Goal: Task Accomplishment & Management: Use online tool/utility

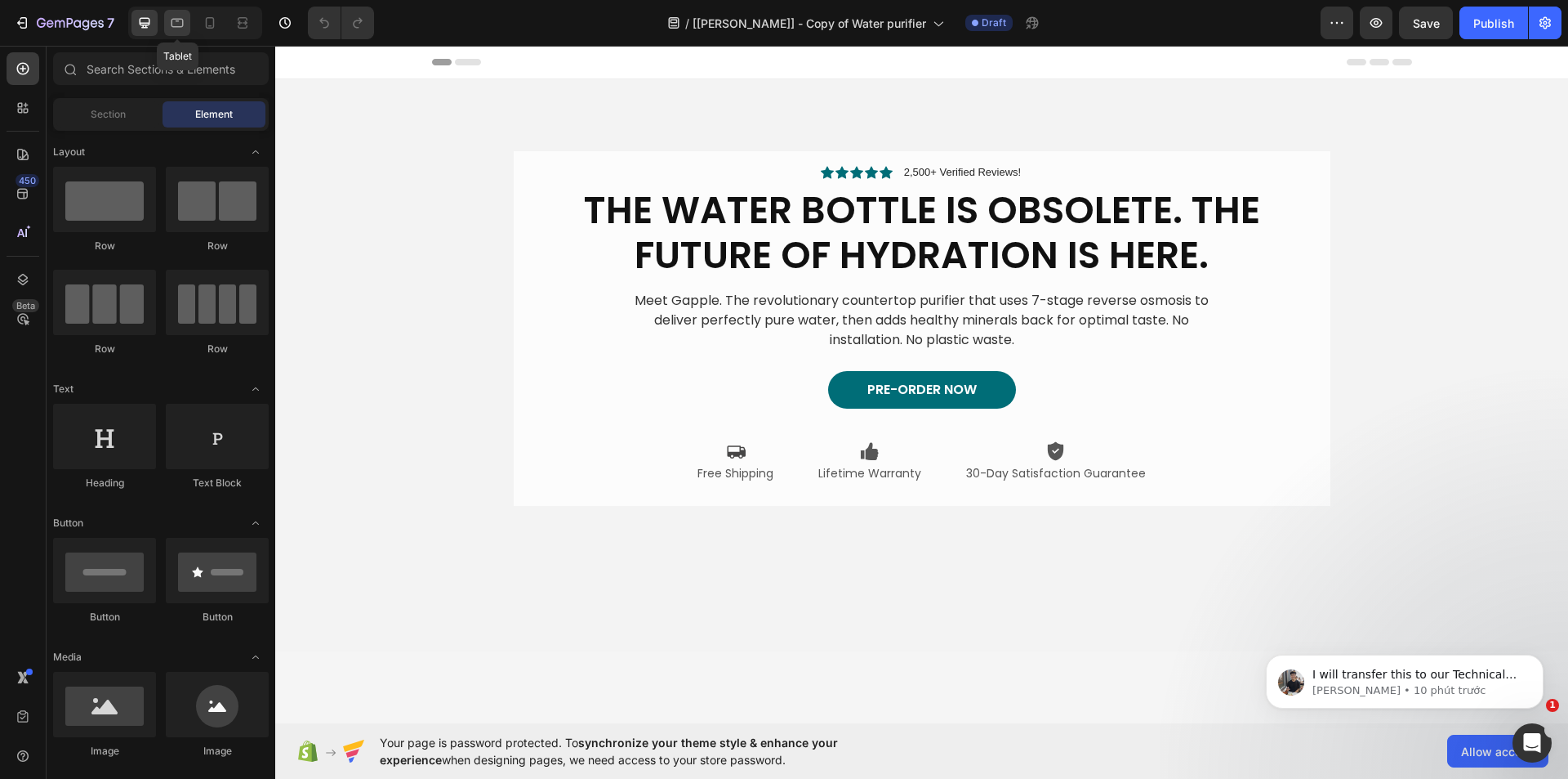
click at [182, 16] on icon at bounding box center [177, 23] width 17 height 17
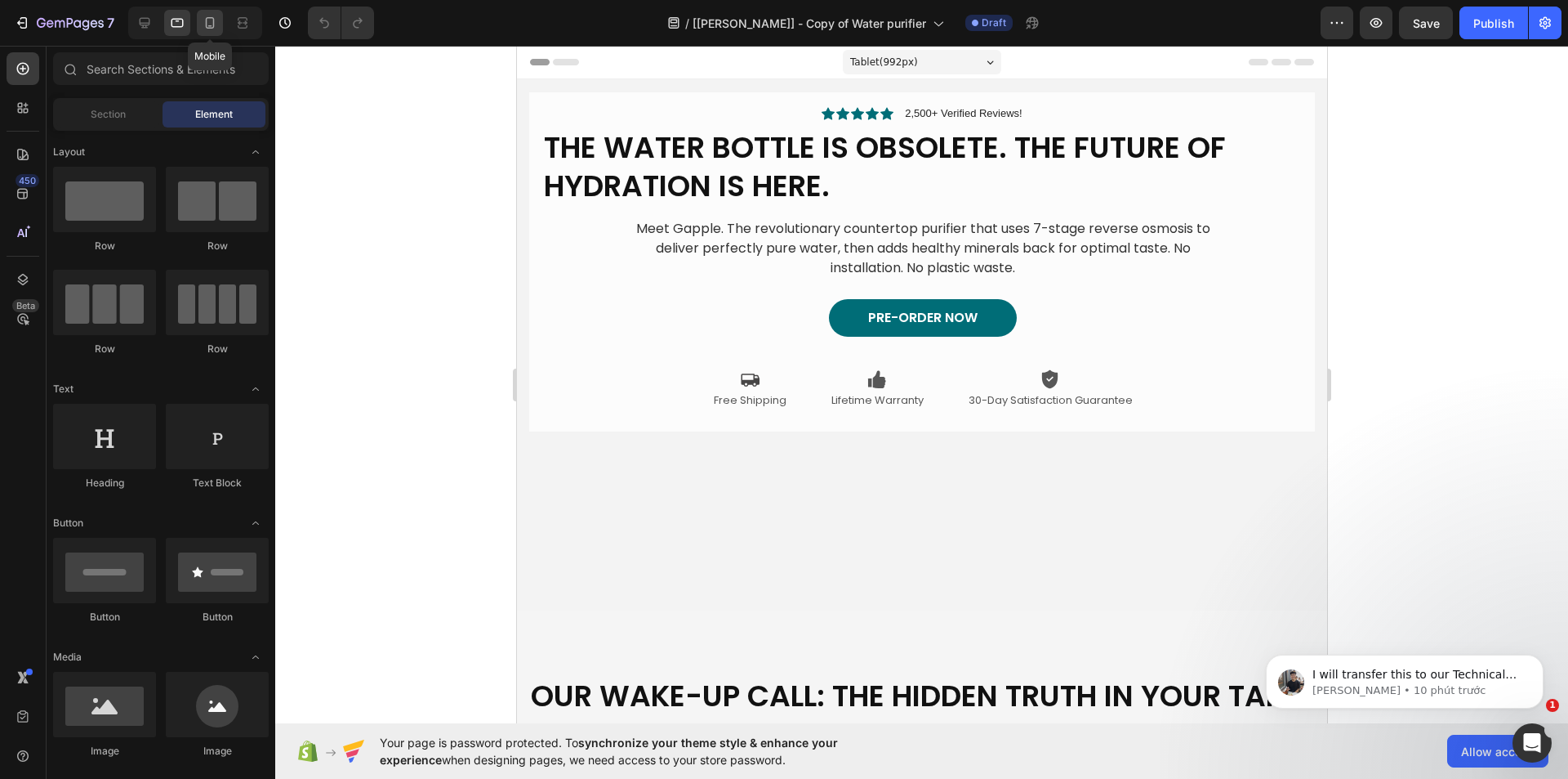
click at [207, 18] on icon at bounding box center [210, 23] width 9 height 12
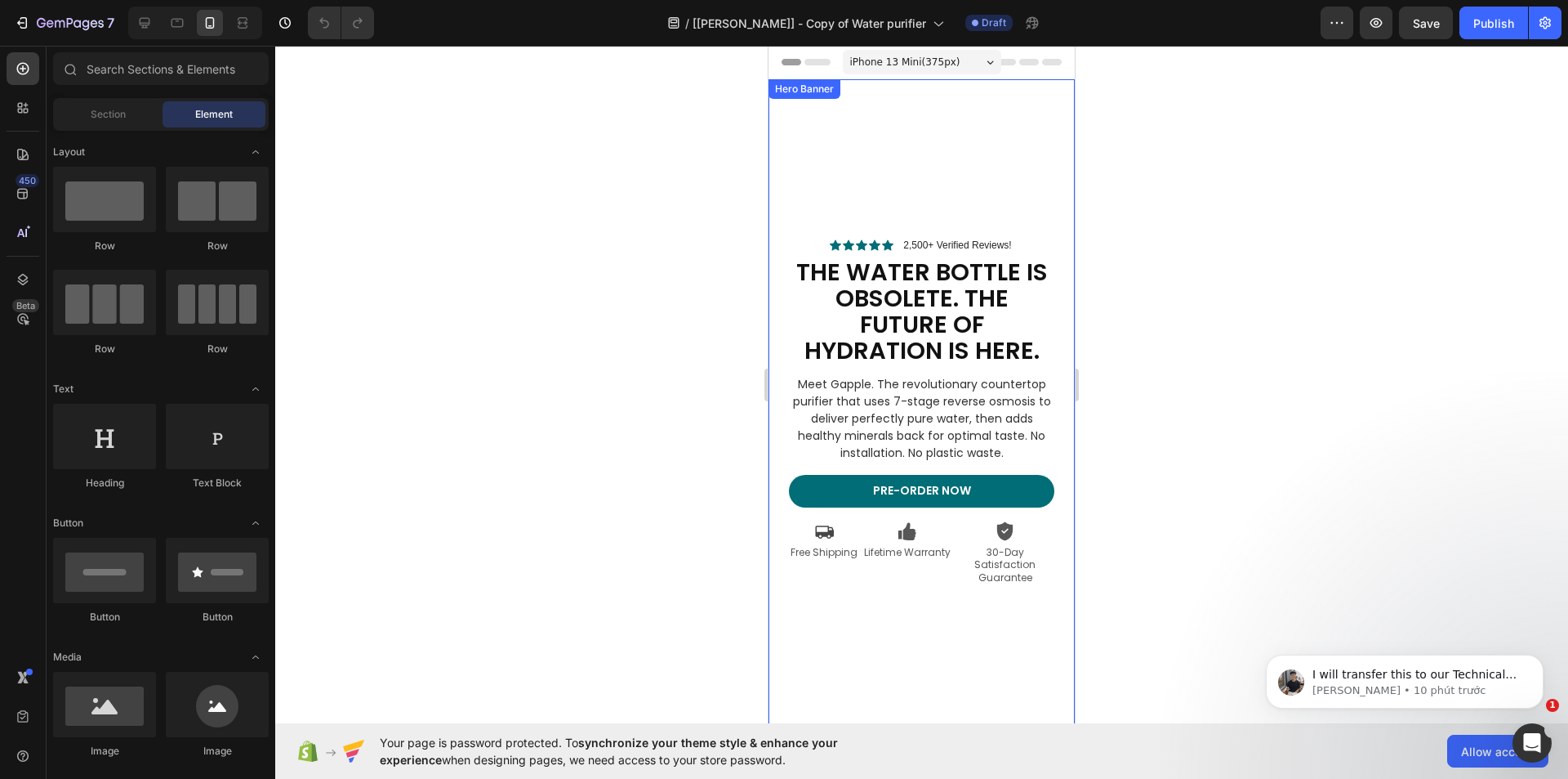
click at [821, 95] on div "Hero Banner" at bounding box center [804, 88] width 66 height 15
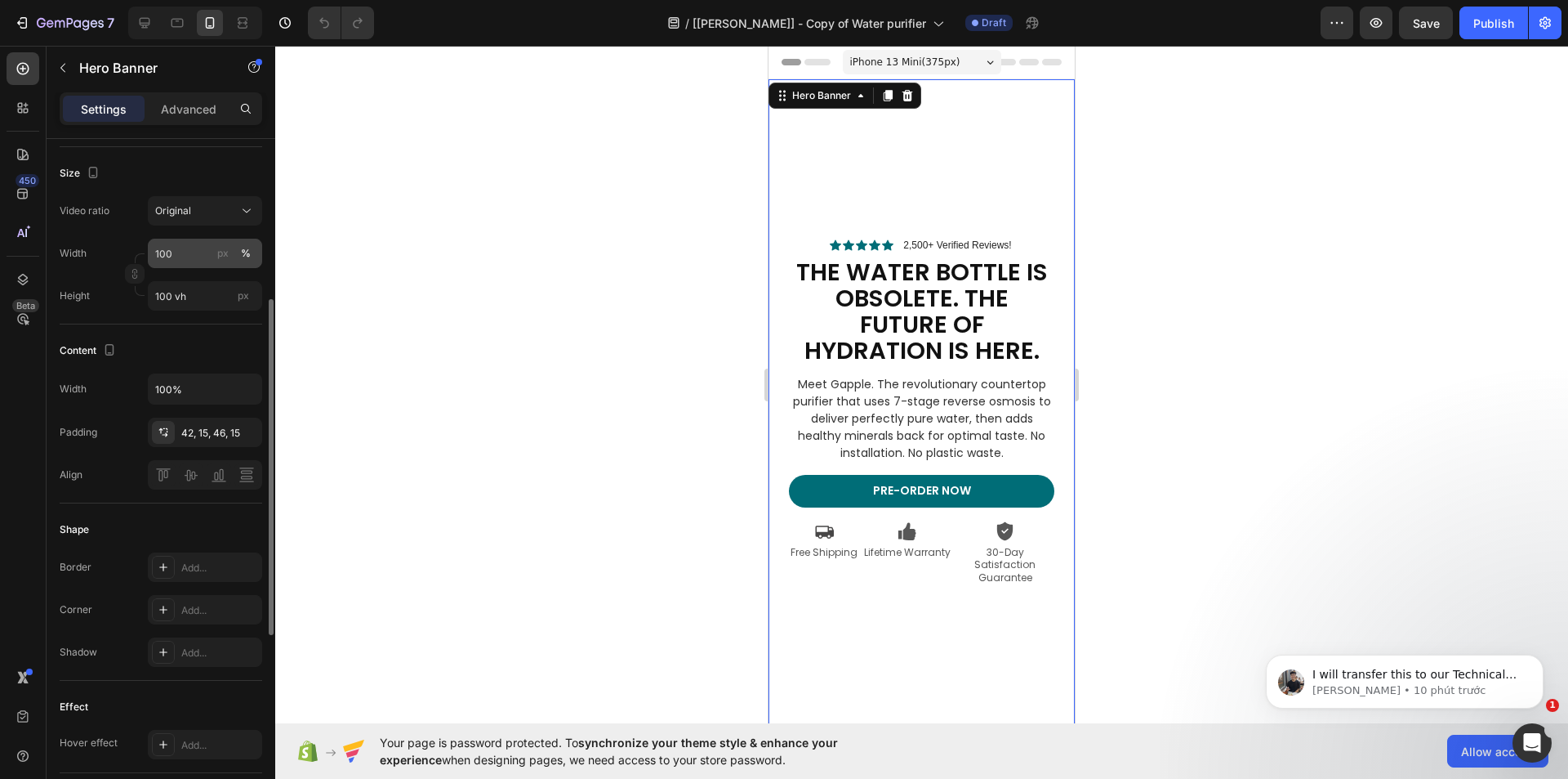
scroll to position [81, 0]
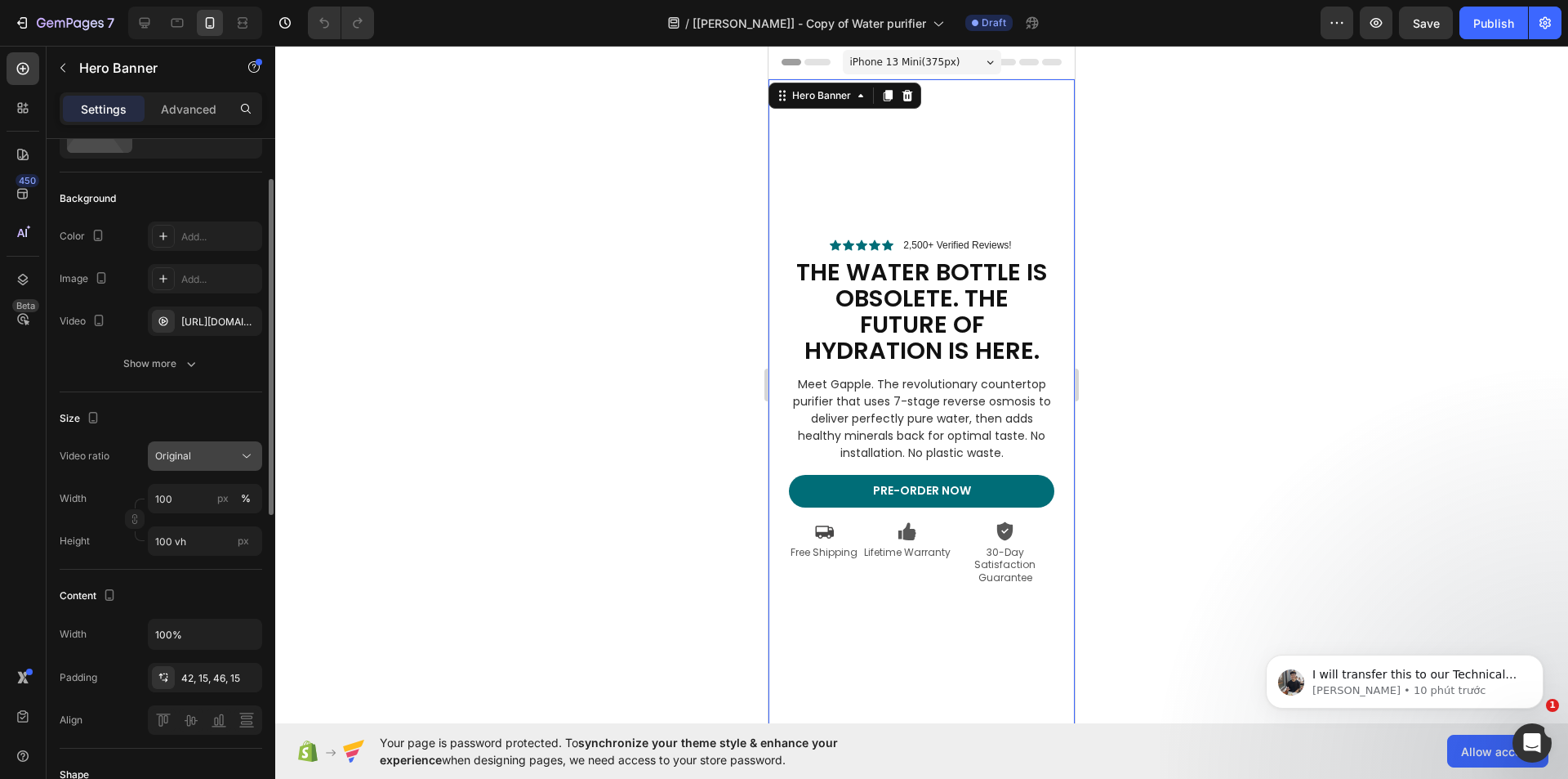
click at [232, 454] on div "Original" at bounding box center [196, 455] width 83 height 15
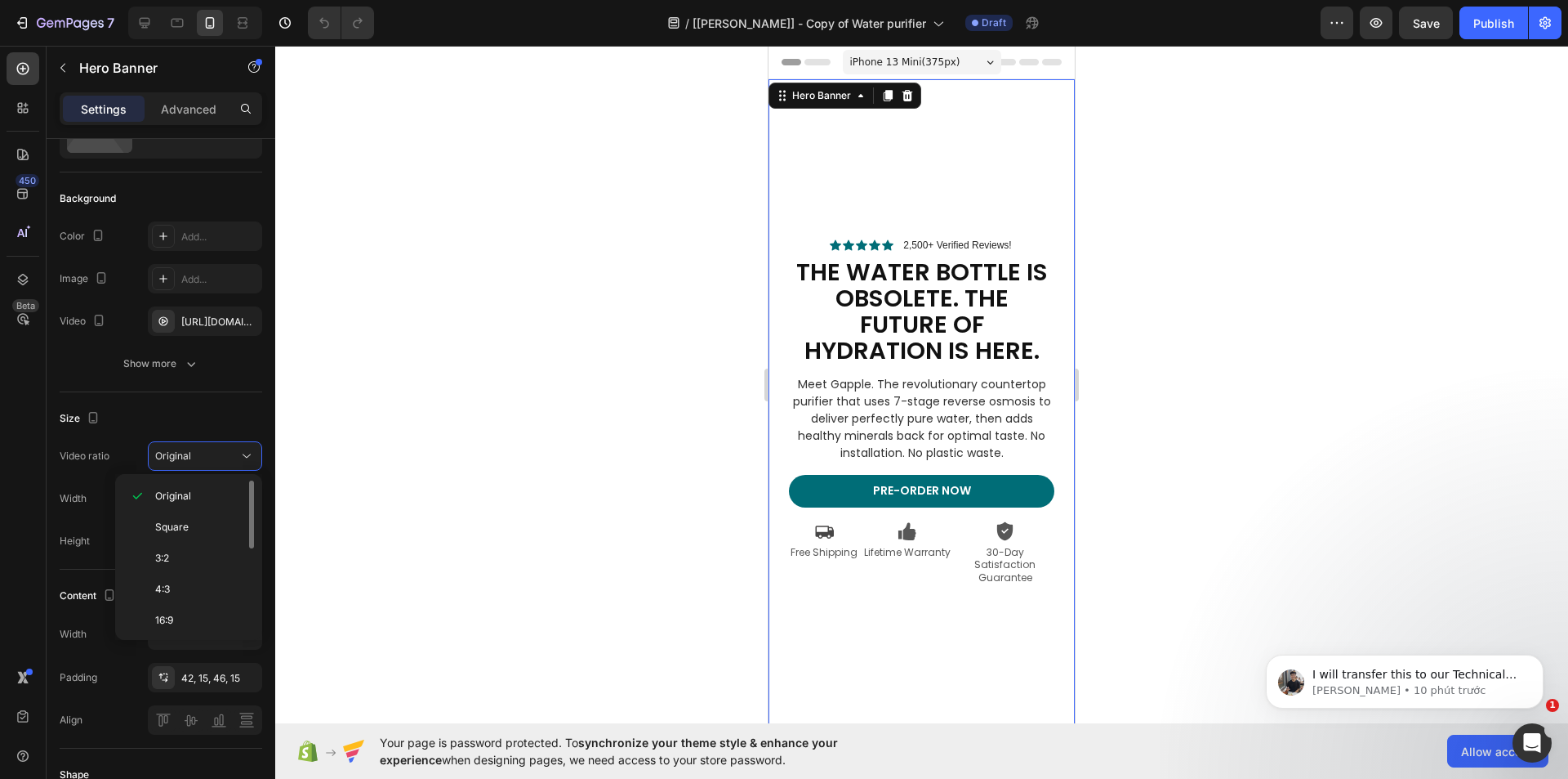
scroll to position [188, 0]
click at [200, 587] on p "Cover" at bounding box center [198, 586] width 86 height 15
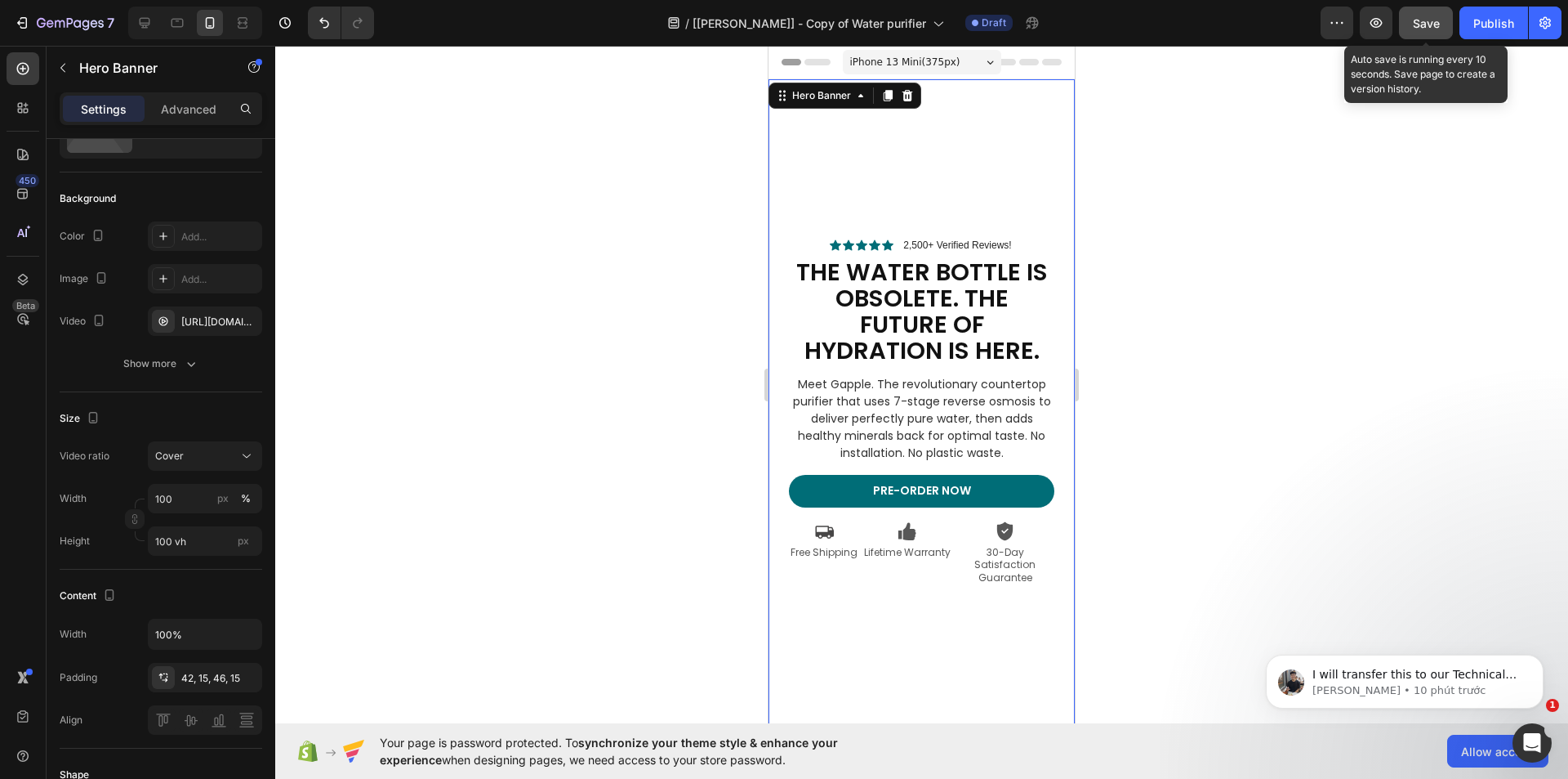
click at [1425, 29] on span "Save" at bounding box center [1426, 24] width 26 height 14
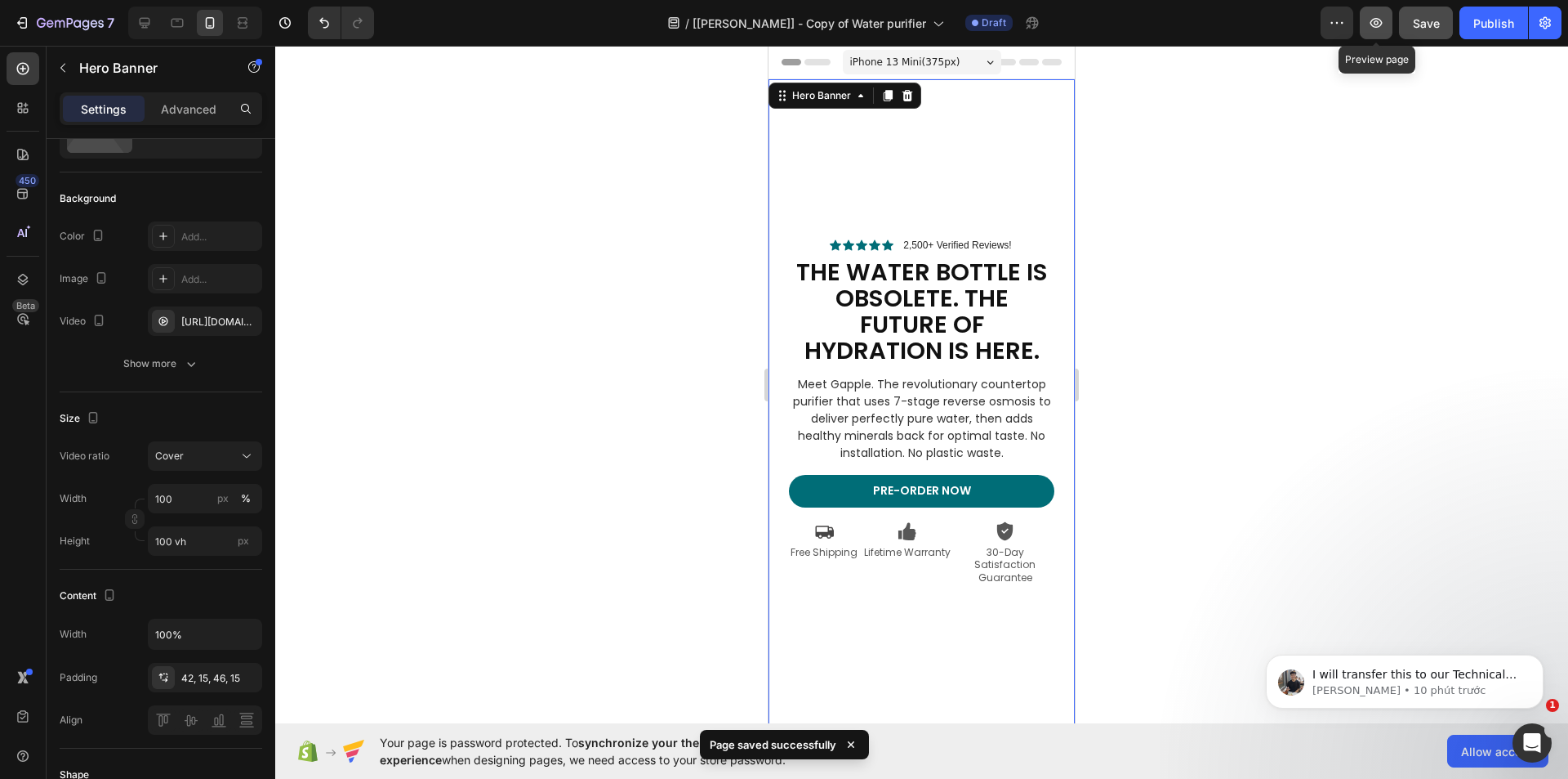
click at [1368, 25] on icon "button" at bounding box center [1376, 23] width 17 height 17
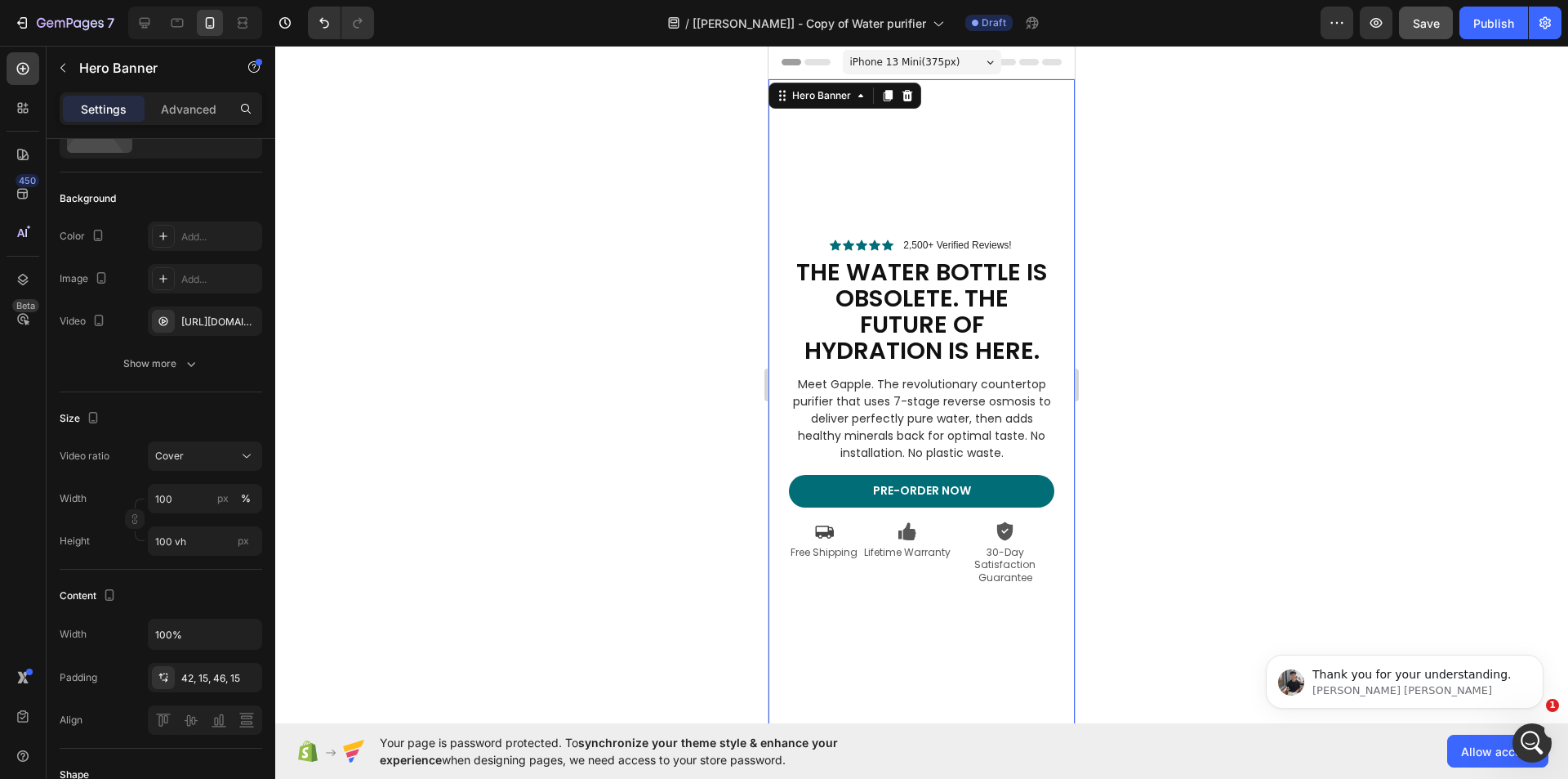
scroll to position [0, 0]
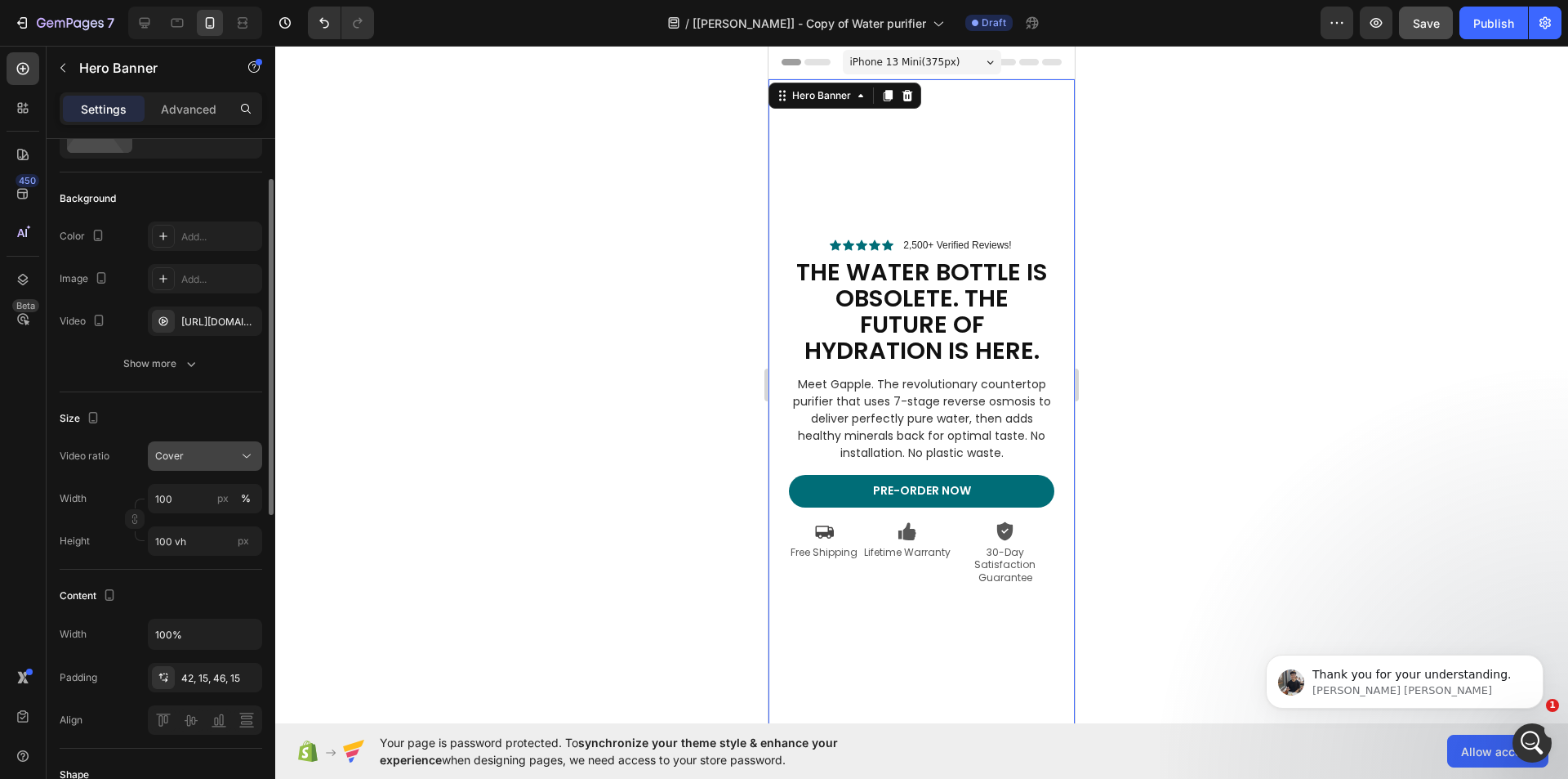
click at [193, 448] on div "Cover" at bounding box center [196, 455] width 83 height 15
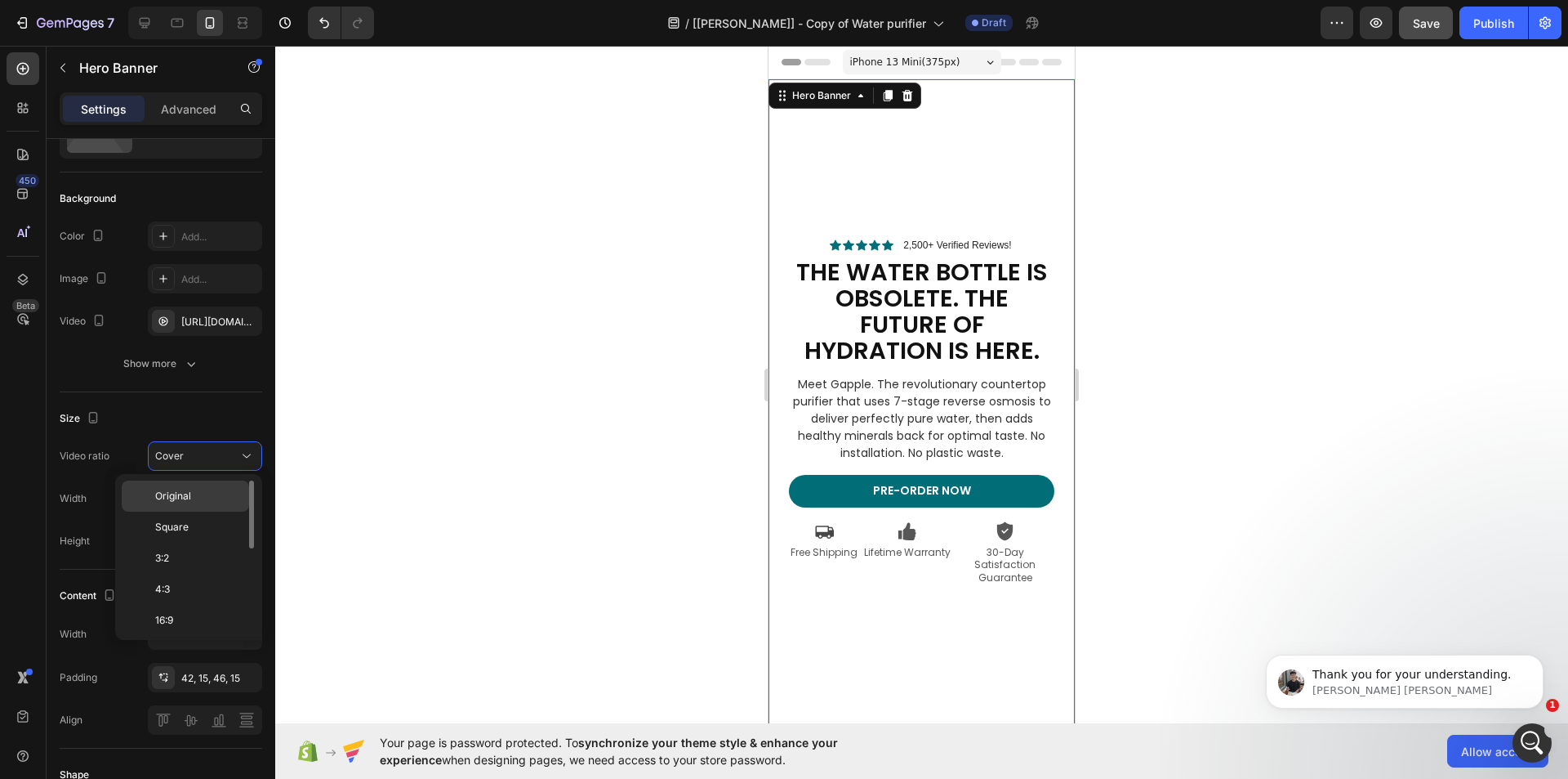
click at [182, 492] on span "Original" at bounding box center [173, 495] width 36 height 15
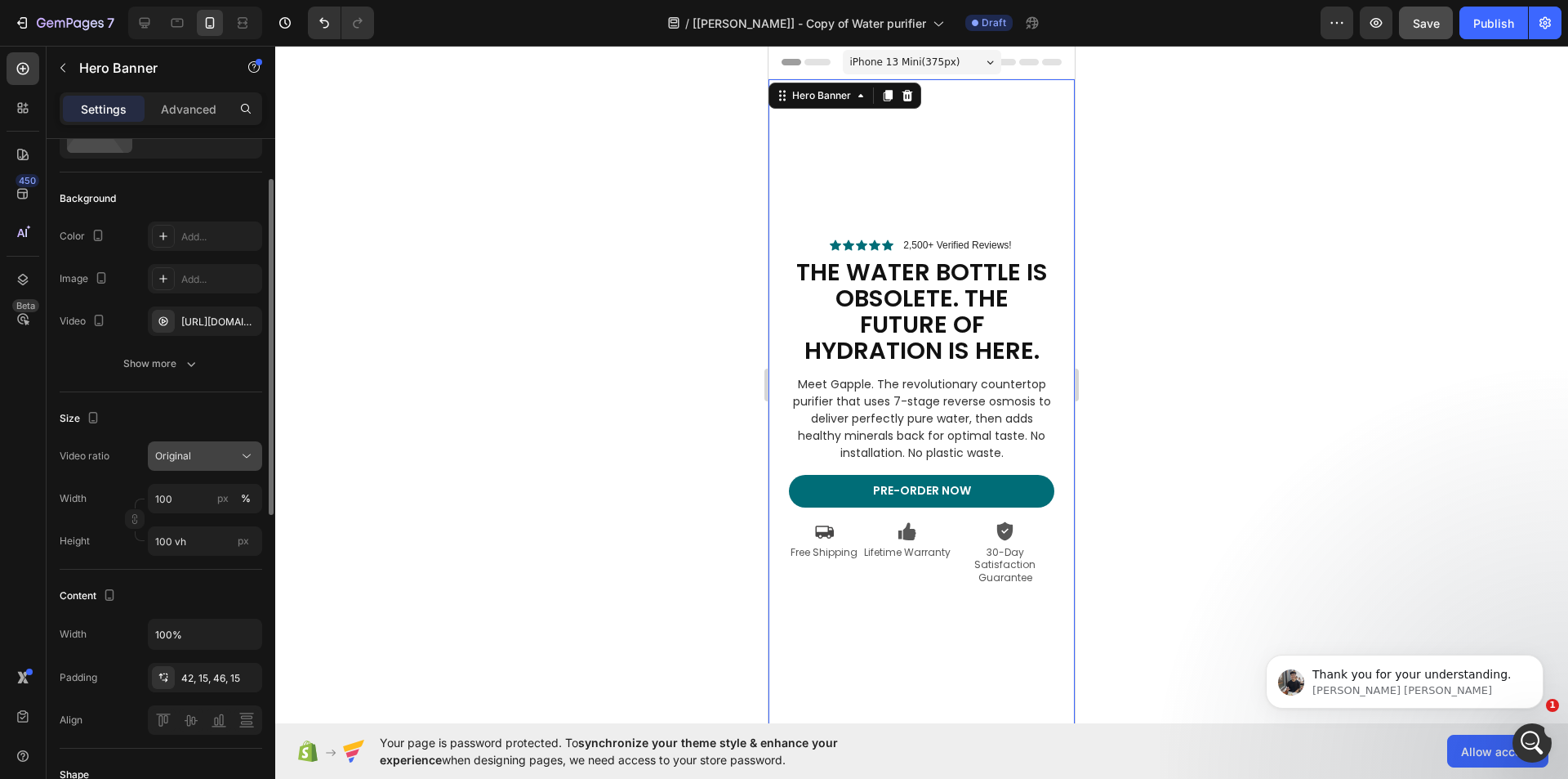
click at [236, 452] on div "Original" at bounding box center [196, 455] width 83 height 15
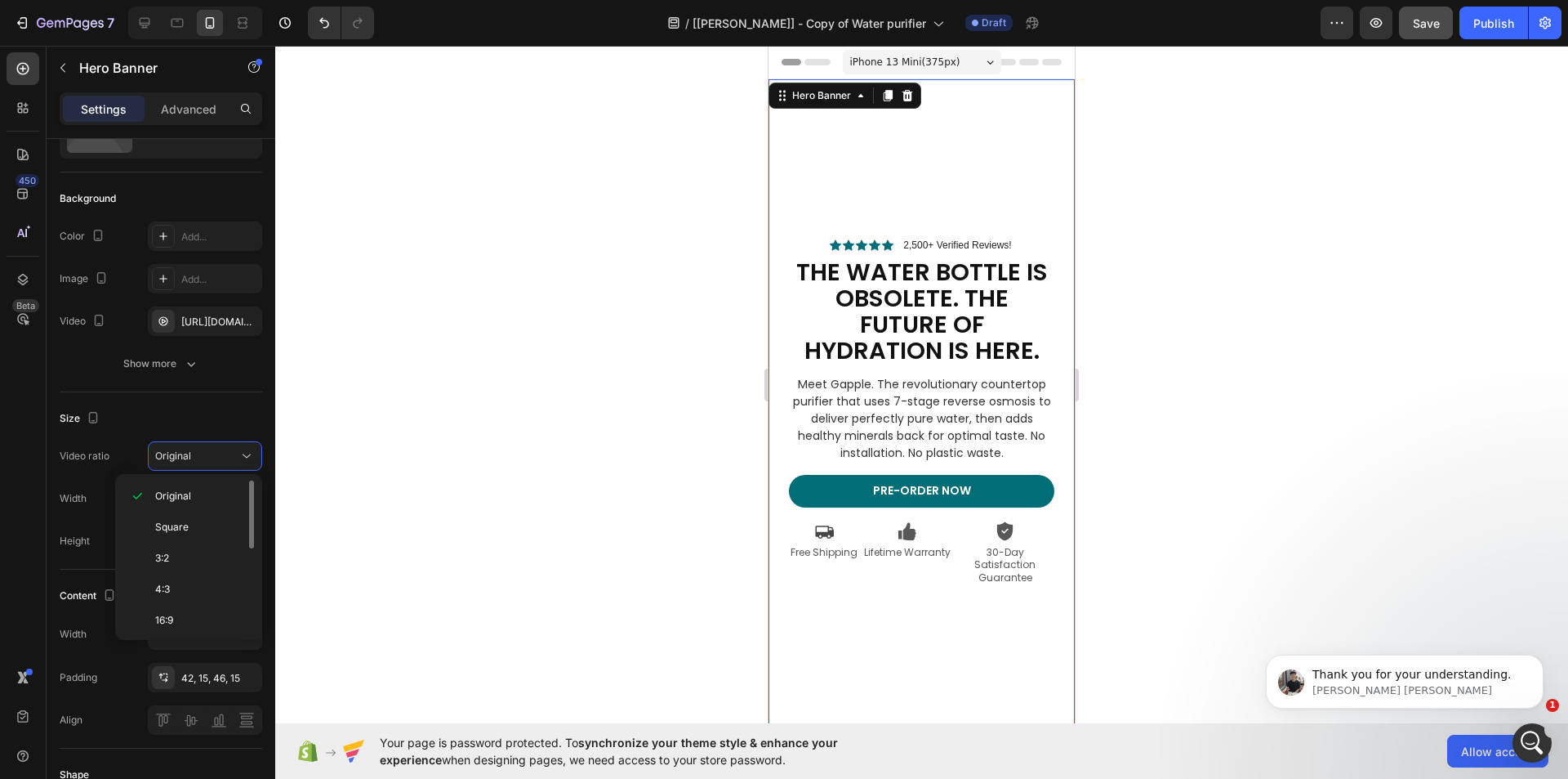
scroll to position [188, 0]
click at [199, 588] on p "Cover" at bounding box center [198, 586] width 86 height 15
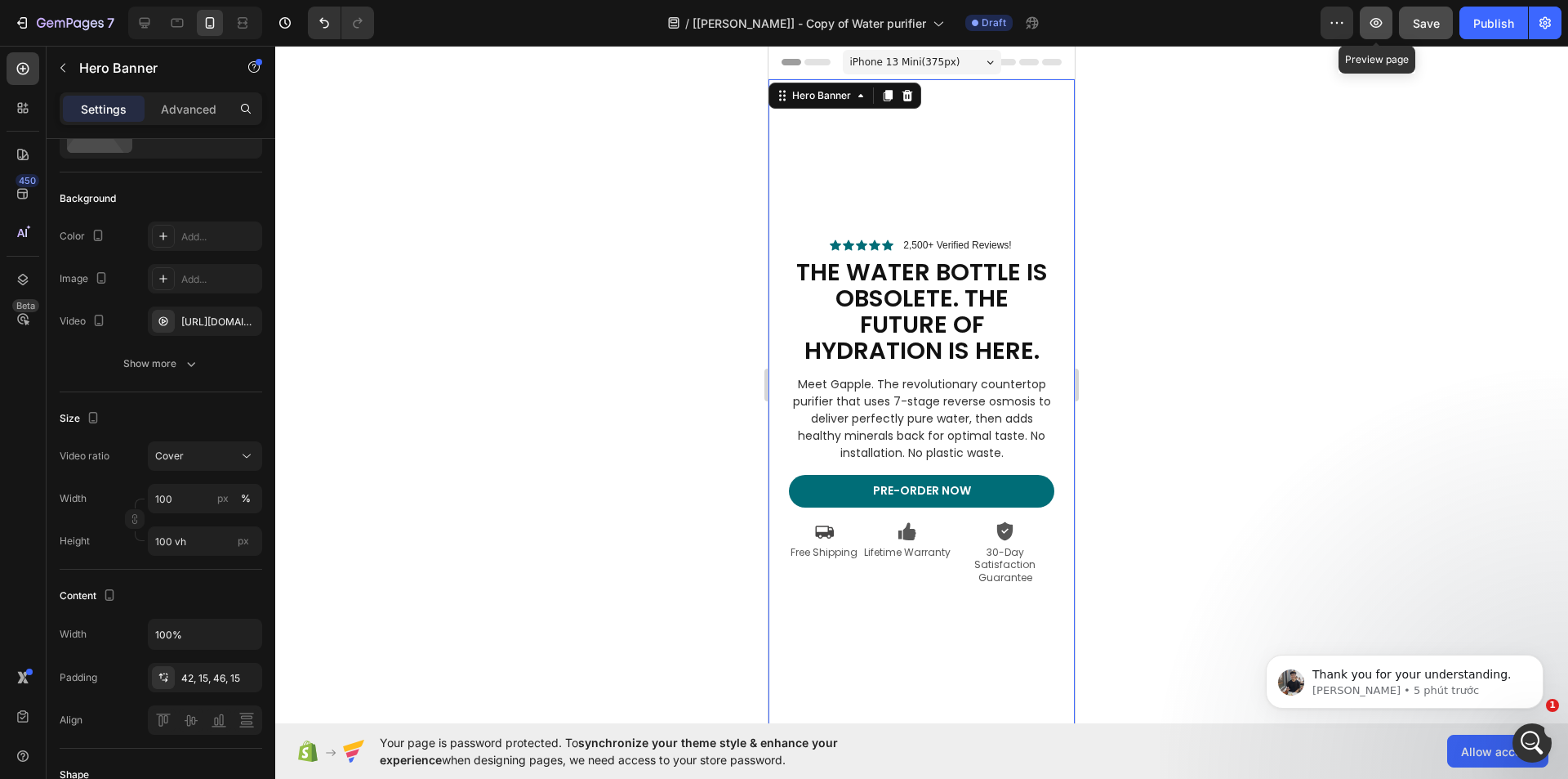
click at [1379, 25] on icon "button" at bounding box center [1376, 23] width 12 height 10
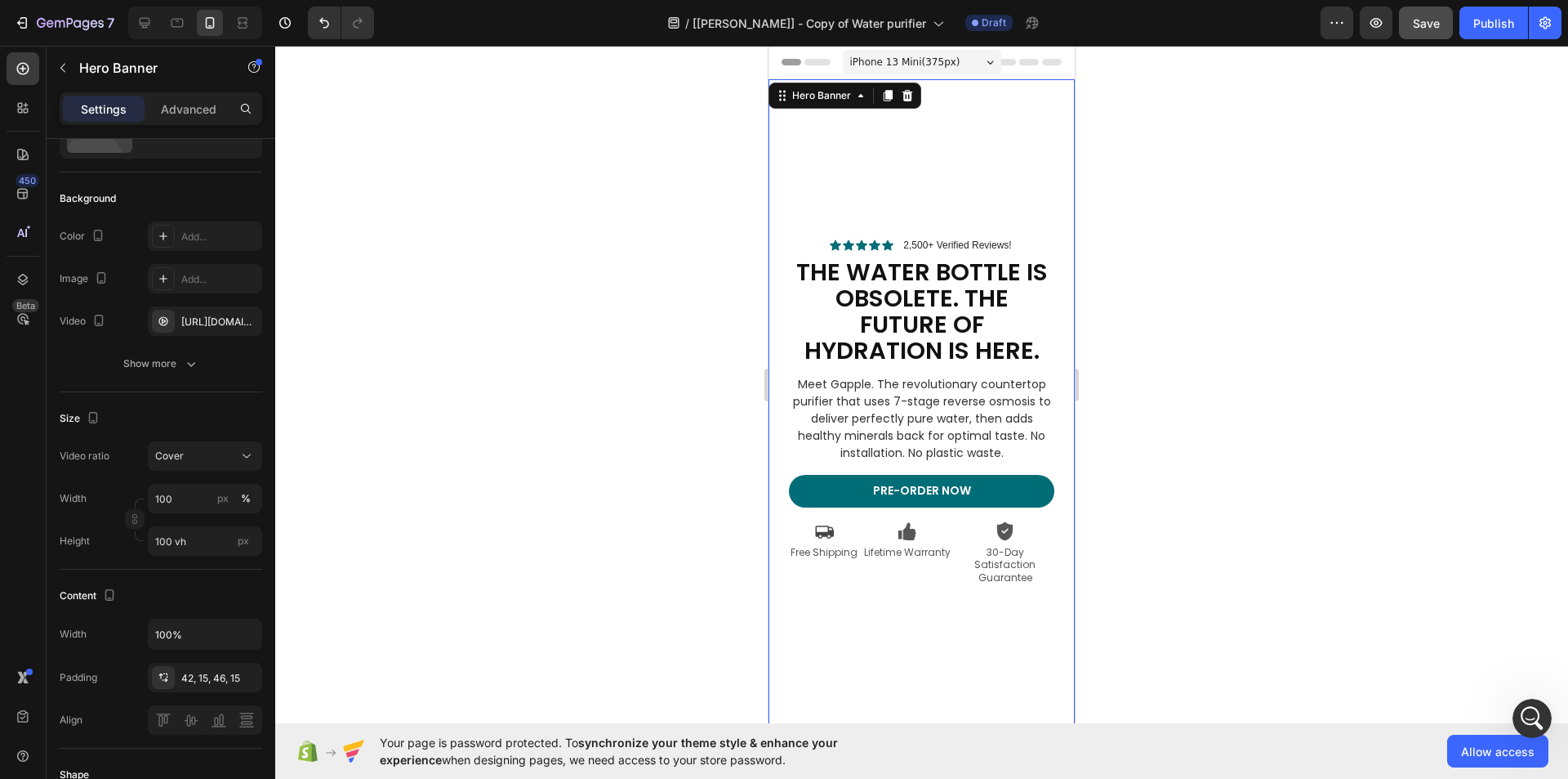
click at [875, 160] on video "Background Image" at bounding box center [922, 418] width 306 height 677
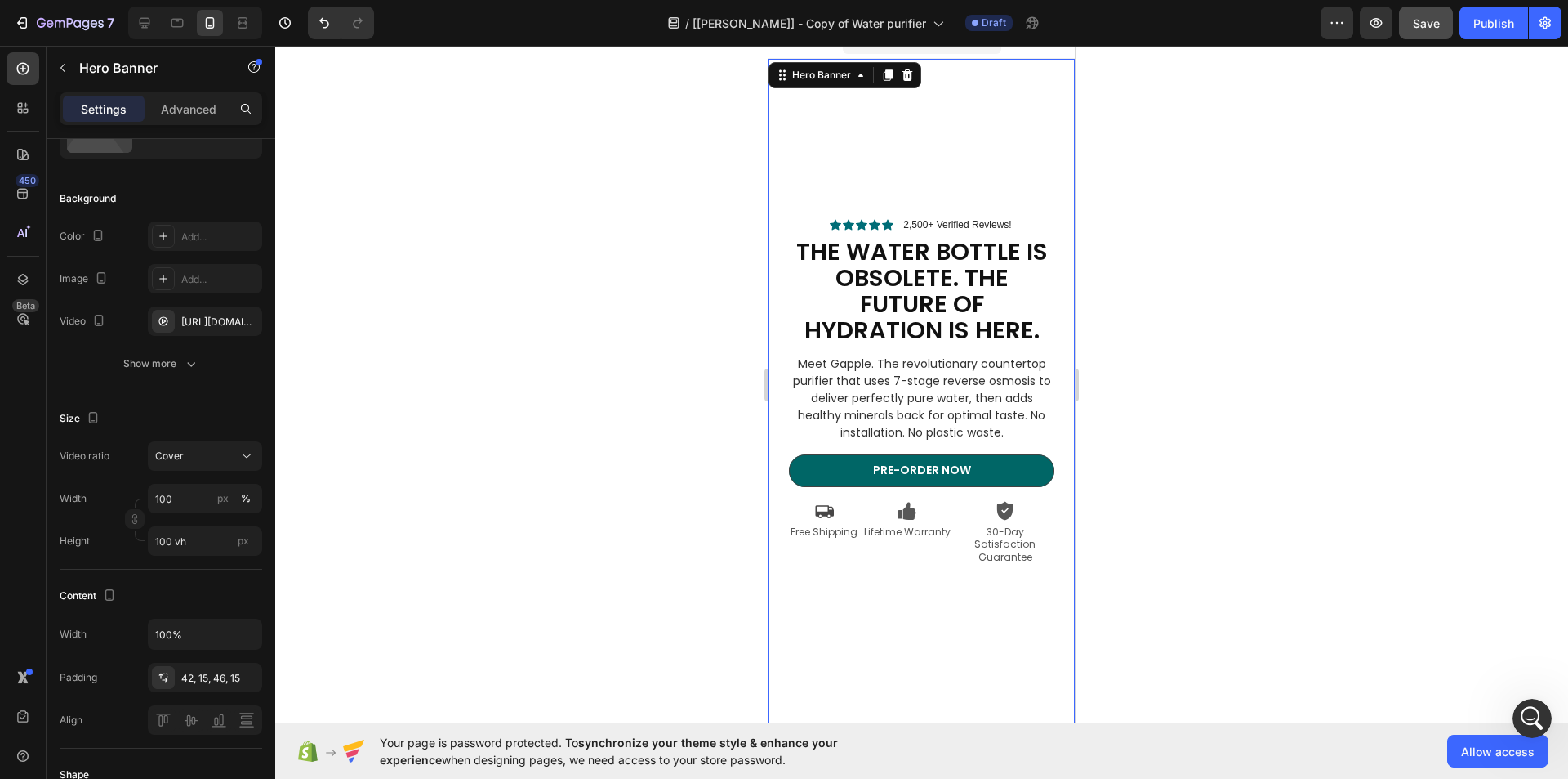
scroll to position [0, 0]
